Goal: Task Accomplishment & Management: Manage account settings

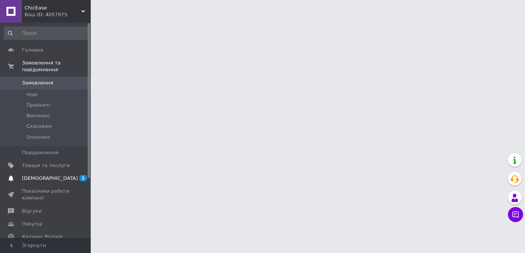
click at [53, 175] on span "[DEMOGRAPHIC_DATA]" at bounding box center [46, 178] width 48 height 7
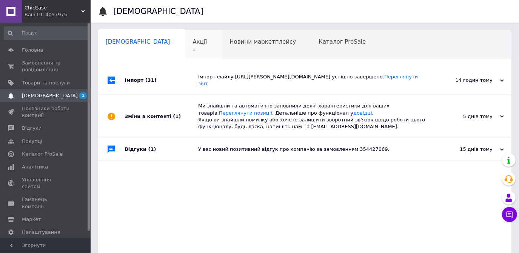
click at [193, 49] on span "1" at bounding box center [200, 50] width 14 height 6
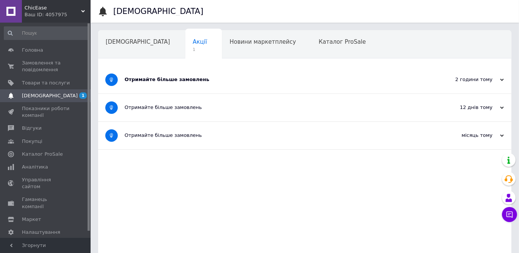
click at [162, 75] on div "Отримайте більше замовлень" at bounding box center [277, 80] width 304 height 28
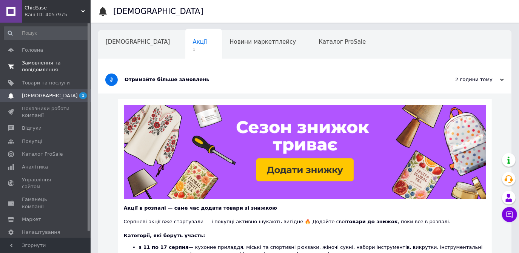
click at [41, 68] on span "Замовлення та повідомлення" at bounding box center [46, 67] width 48 height 14
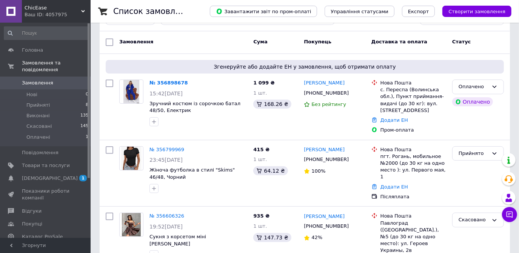
scroll to position [103, 0]
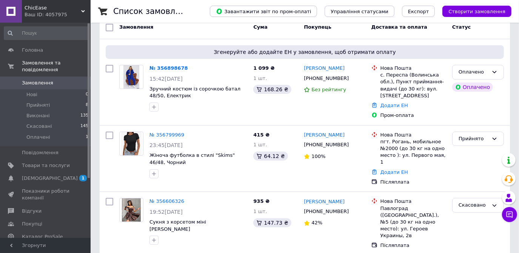
click at [170, 69] on link "№ 356898678" at bounding box center [169, 68] width 39 height 6
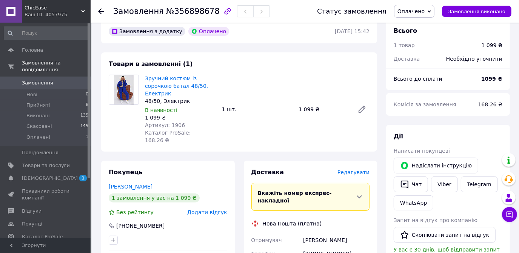
scroll to position [34, 0]
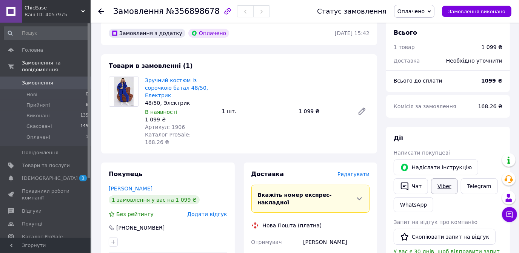
click at [444, 184] on link "Viber" at bounding box center [444, 187] width 26 height 16
click at [477, 187] on link "Telegram" at bounding box center [479, 187] width 37 height 16
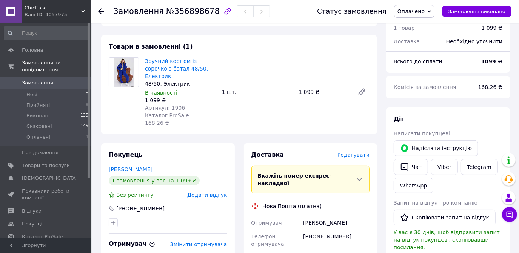
scroll to position [34, 0]
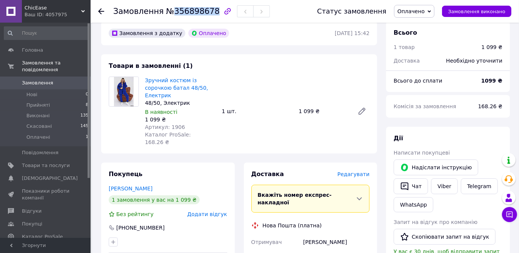
drag, startPoint x: 206, startPoint y: 8, endPoint x: 170, endPoint y: 11, distance: 36.4
click at [170, 11] on span "№356898678" at bounding box center [193, 11] width 54 height 9
copy span "356898678"
click at [128, 93] on img at bounding box center [124, 91] width 20 height 29
click at [106, 11] on div at bounding box center [105, 11] width 15 height 23
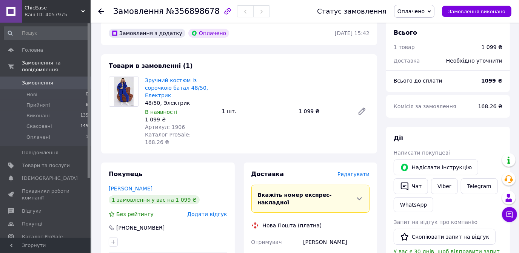
click at [97, 11] on div "Замовлення №356898678 Статус замовлення Оплачено Прийнято Виконано Скасовано За…" at bounding box center [305, 11] width 429 height 23
click at [102, 10] on icon at bounding box center [101, 11] width 6 height 6
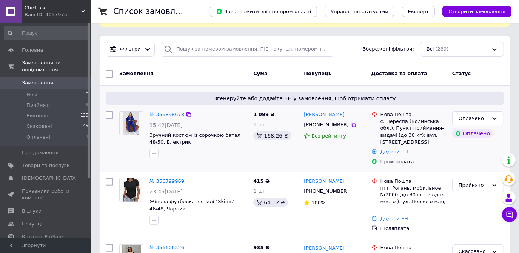
scroll to position [68, 0]
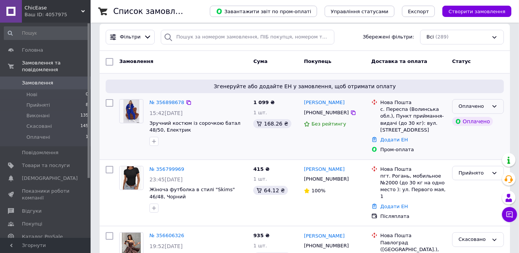
click at [495, 105] on icon at bounding box center [495, 106] width 6 height 6
click at [469, 125] on li "Прийнято" at bounding box center [478, 123] width 51 height 14
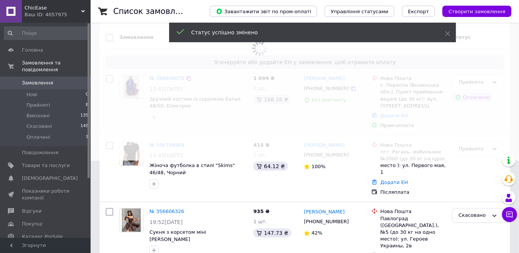
scroll to position [103, 0]
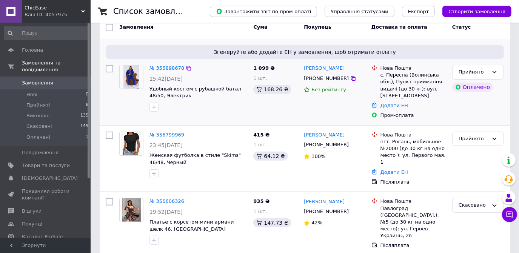
click at [167, 132] on link "№ 356799969" at bounding box center [167, 135] width 35 height 6
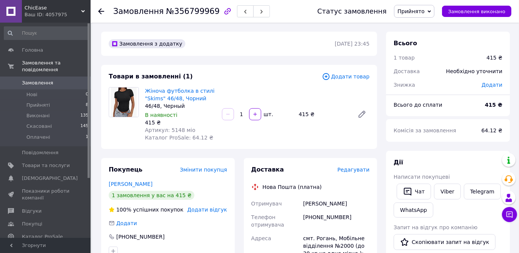
click at [298, 145] on div "Товари в замовленні (1) Додати товар Жіноча футболка в стилі "Skims" 46/48, Чор…" at bounding box center [239, 107] width 276 height 84
click at [99, 12] on icon at bounding box center [101, 11] width 6 height 6
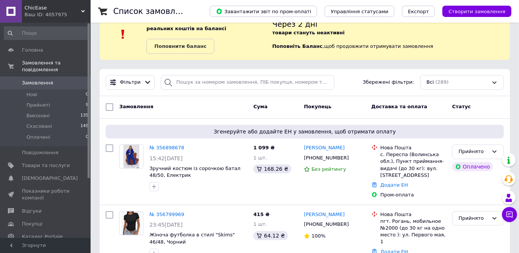
scroll to position [34, 0]
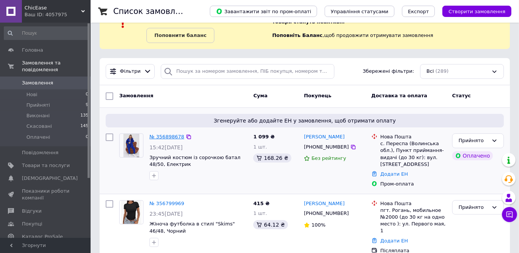
click at [155, 137] on link "№ 356898678" at bounding box center [167, 137] width 35 height 6
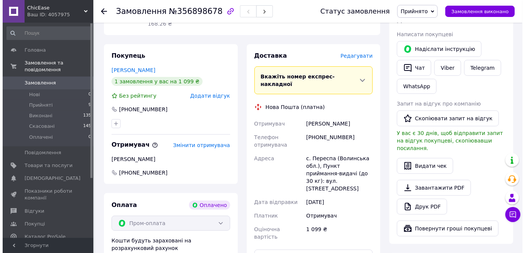
scroll to position [137, 0]
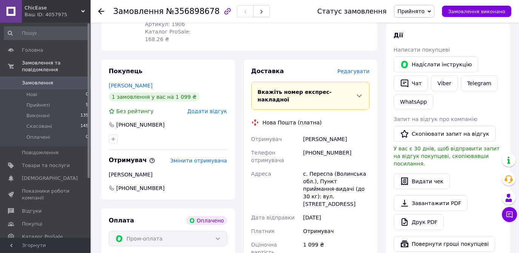
click at [351, 68] on span "Редагувати" at bounding box center [354, 71] width 32 height 6
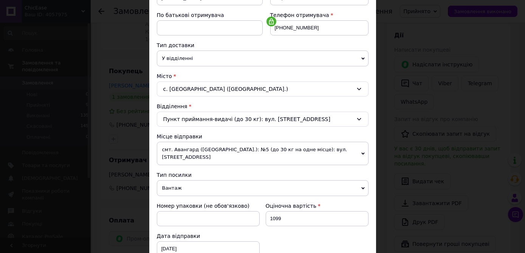
scroll to position [171, 0]
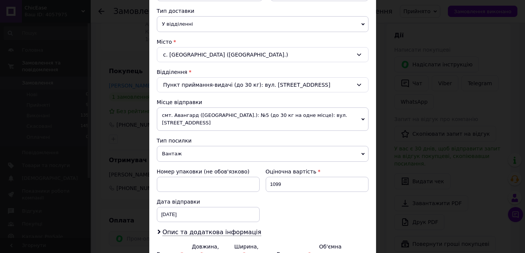
click at [320, 118] on span "смт. Авангард ([GEOGRAPHIC_DATA].): №5 (до 30 кг на одне місце): вул. [STREET_A…" at bounding box center [262, 119] width 211 height 23
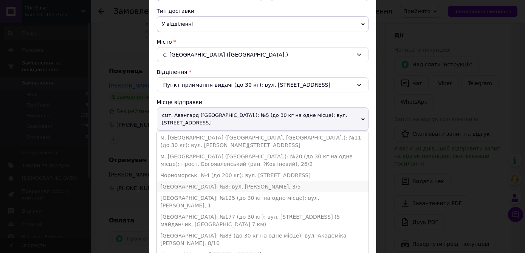
click at [175, 181] on li "[GEOGRAPHIC_DATA]: №8: вул. [PERSON_NAME], 3/5" at bounding box center [262, 186] width 211 height 11
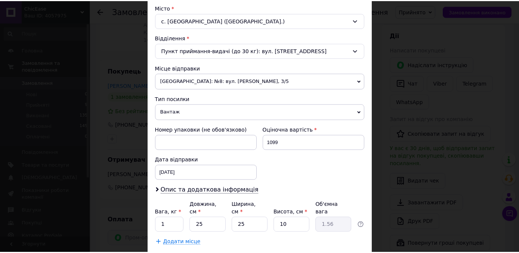
scroll to position [240, 0]
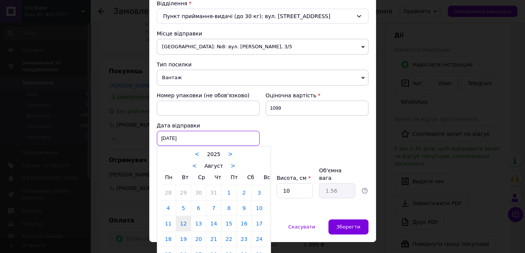
click at [195, 134] on div "12.08.2025 < 2025 > < Август > Пн Вт Ср Чт Пт Сб Вс 28 29 30 31 1 2 3 4 5 6 7 8…" at bounding box center [208, 138] width 103 height 15
click at [199, 224] on link "13" at bounding box center [198, 223] width 15 height 15
type input "13.08.2025"
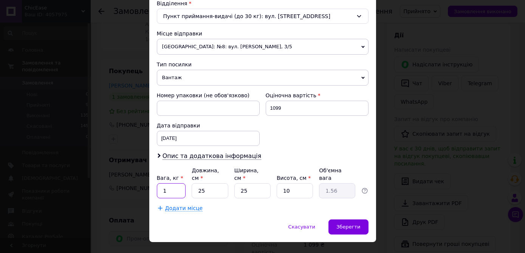
click at [170, 184] on input "1" at bounding box center [171, 191] width 29 height 15
type input "2"
click at [207, 184] on input "25" at bounding box center [209, 191] width 36 height 15
click at [205, 184] on input "25" at bounding box center [209, 191] width 36 height 15
drag, startPoint x: 247, startPoint y: 179, endPoint x: 237, endPoint y: 182, distance: 10.1
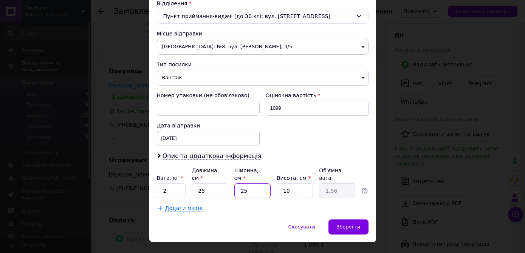
click at [237, 184] on input "25" at bounding box center [252, 191] width 36 height 15
type input "3"
type input "0.19"
type input "30"
type input "1.88"
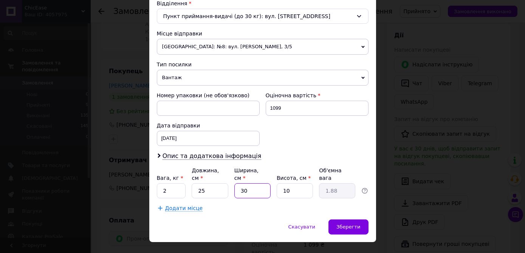
type input "30"
drag, startPoint x: 288, startPoint y: 184, endPoint x: 277, endPoint y: 183, distance: 11.4
click at [277, 184] on input "10" at bounding box center [294, 191] width 36 height 15
type input "6"
type input "1.13"
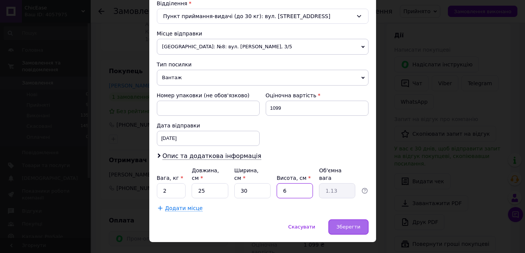
type input "6"
click at [349, 224] on span "Зберегти" at bounding box center [348, 227] width 24 height 6
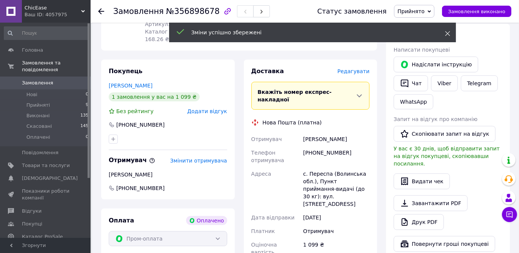
click at [447, 32] on use at bounding box center [447, 33] width 5 height 5
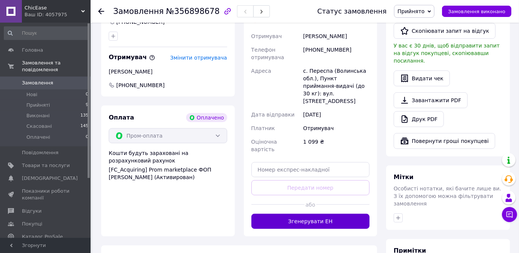
click at [303, 214] on button "Згенерувати ЕН" at bounding box center [311, 221] width 119 height 15
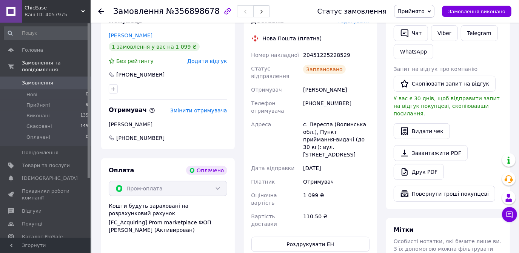
scroll to position [171, 0]
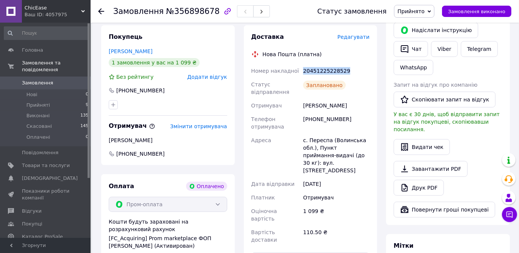
drag, startPoint x: 348, startPoint y: 61, endPoint x: 301, endPoint y: 65, distance: 47.4
click at [301, 65] on div "Номер накладної 20451225228529 Статус відправлення Заплановано Отримувач Марчак…" at bounding box center [311, 155] width 122 height 183
copy div "Номер накладної 20451225228529"
drag, startPoint x: 340, startPoint y: 100, endPoint x: 303, endPoint y: 100, distance: 37.4
click at [303, 100] on div "[PERSON_NAME]" at bounding box center [336, 106] width 69 height 14
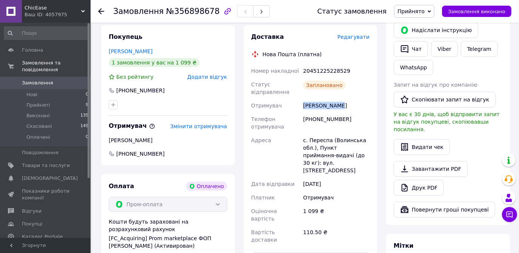
copy div "[PERSON_NAME]"
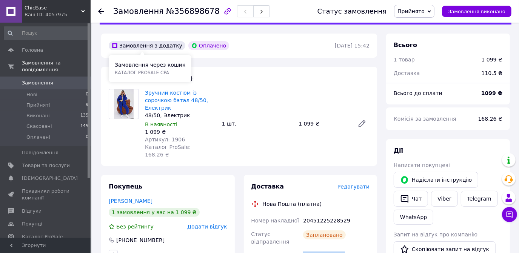
scroll to position [0, 0]
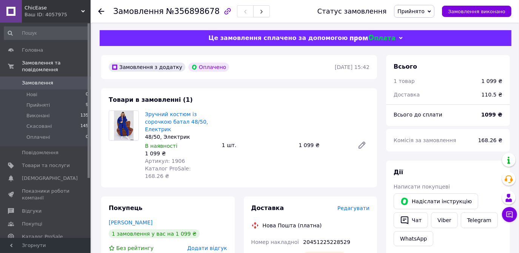
click at [102, 8] on icon at bounding box center [101, 11] width 6 height 6
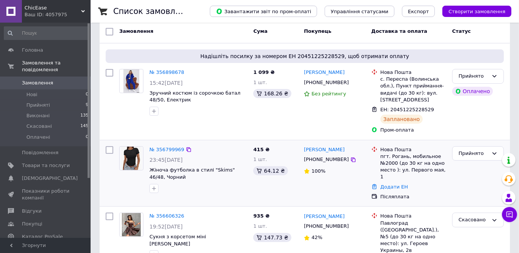
scroll to position [103, 0]
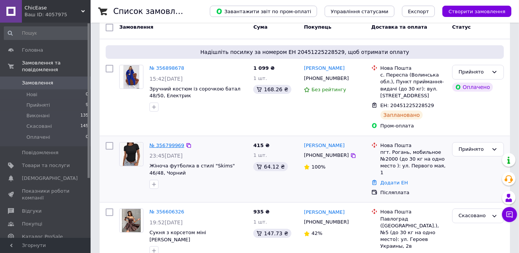
click at [166, 143] on link "№ 356799969" at bounding box center [167, 146] width 35 height 6
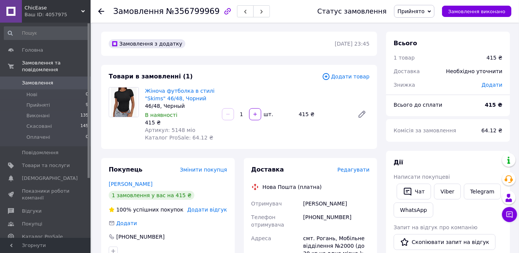
click at [315, 145] on div "Товари в замовленні (1) Додати товар Жіноча футболка в стилі "Skims" 46/48, Чор…" at bounding box center [239, 107] width 276 height 84
click at [448, 193] on link "Viber" at bounding box center [447, 192] width 26 height 16
click at [168, 99] on link "Жіноча футболка в стилі "Skims" 46/48, Чорний" at bounding box center [180, 95] width 70 height 14
drag, startPoint x: 207, startPoint y: 11, endPoint x: 169, endPoint y: 14, distance: 38.2
click at [169, 14] on span "№356799969" at bounding box center [193, 11] width 54 height 9
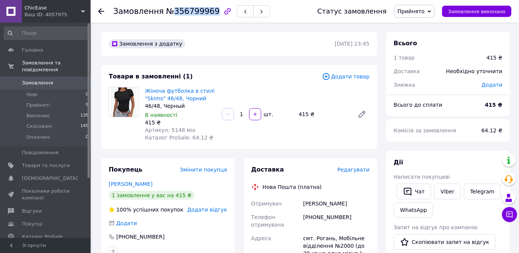
copy span "356799969"
click at [36, 80] on span "Замовлення" at bounding box center [37, 83] width 31 height 7
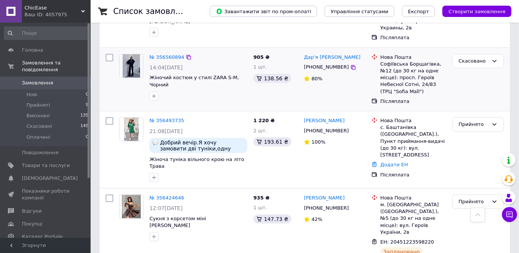
scroll to position [343, 0]
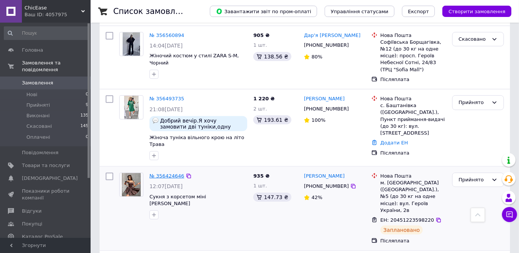
click at [176, 173] on link "№ 356424646" at bounding box center [167, 176] width 35 height 6
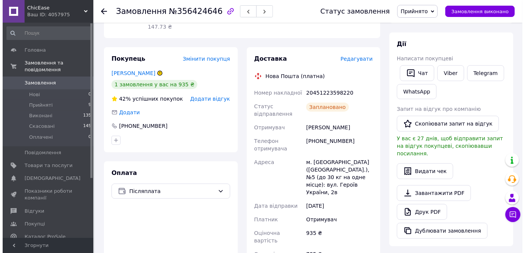
scroll to position [103, 0]
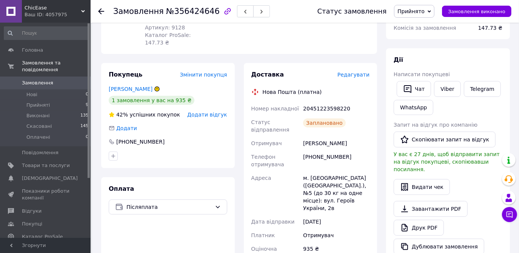
click at [350, 72] on span "Редагувати" at bounding box center [354, 75] width 32 height 6
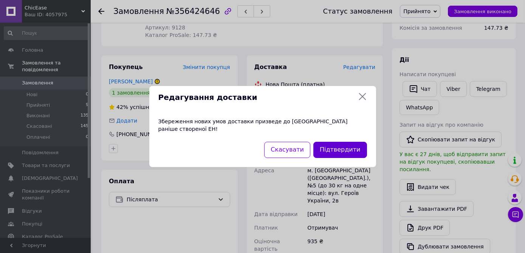
click at [350, 147] on button "Підтвердити" at bounding box center [339, 150] width 53 height 16
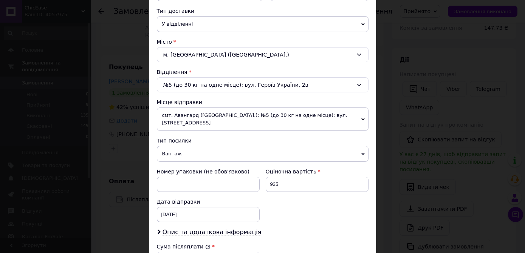
scroll to position [206, 0]
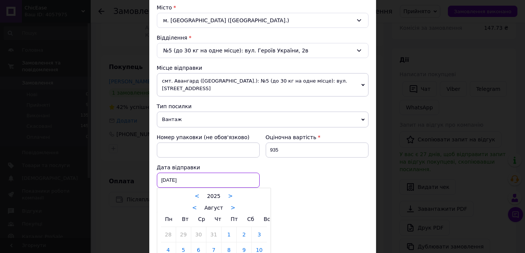
click at [197, 173] on div "11.08.2025 < 2025 > < Август > Пн Вт Ср Чт Пт Сб Вс 28 29 30 31 1 2 3 4 5 6 7 8…" at bounding box center [208, 180] width 103 height 15
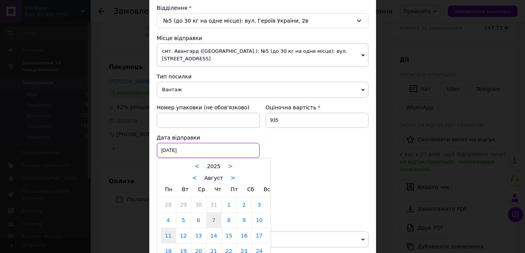
scroll to position [275, 0]
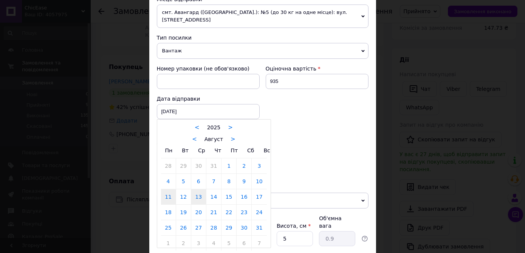
click at [195, 190] on link "13" at bounding box center [198, 197] width 15 height 15
type input "13.08.2025"
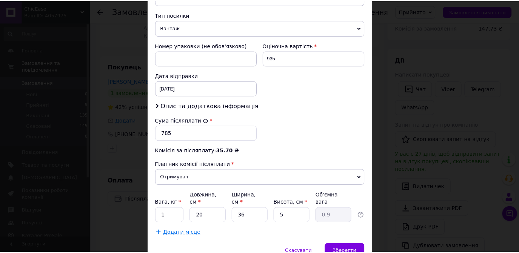
scroll to position [309, 0]
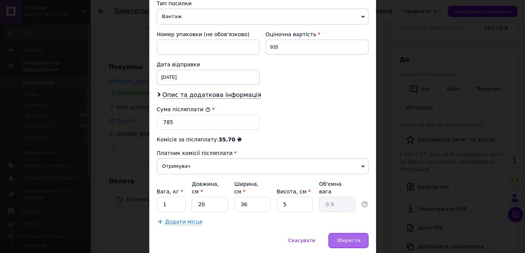
click at [353, 238] on span "Зберегти" at bounding box center [348, 241] width 24 height 6
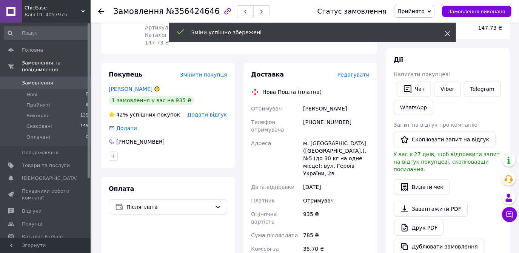
click at [447, 31] on icon at bounding box center [447, 33] width 5 height 5
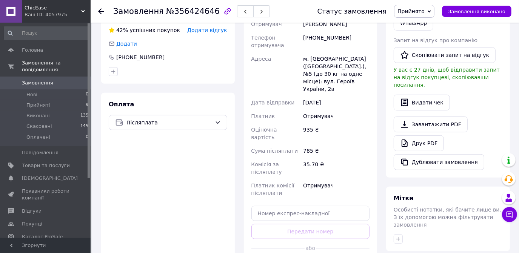
scroll to position [206, 0]
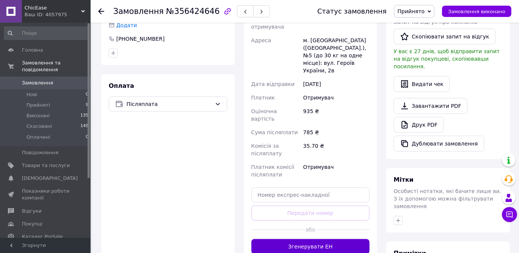
click at [290, 239] on button "Згенерувати ЕН" at bounding box center [311, 246] width 119 height 15
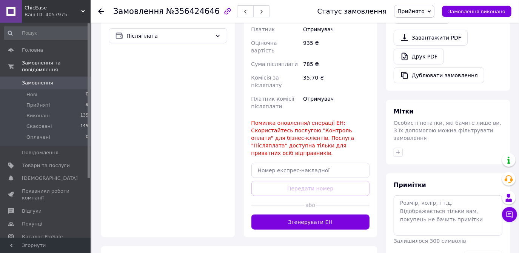
scroll to position [275, 0]
click at [290, 131] on span "Помилка оновлення/генерації ЕН: Скористайтесь послугою "Контроль оплати" для бі…" at bounding box center [303, 138] width 103 height 36
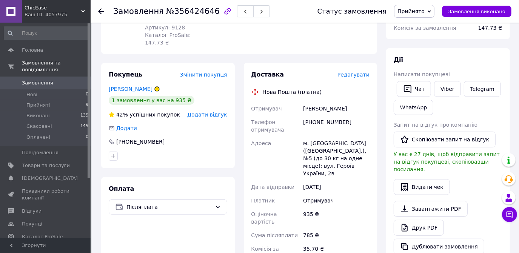
scroll to position [0, 0]
